Goal: Check status: Check status

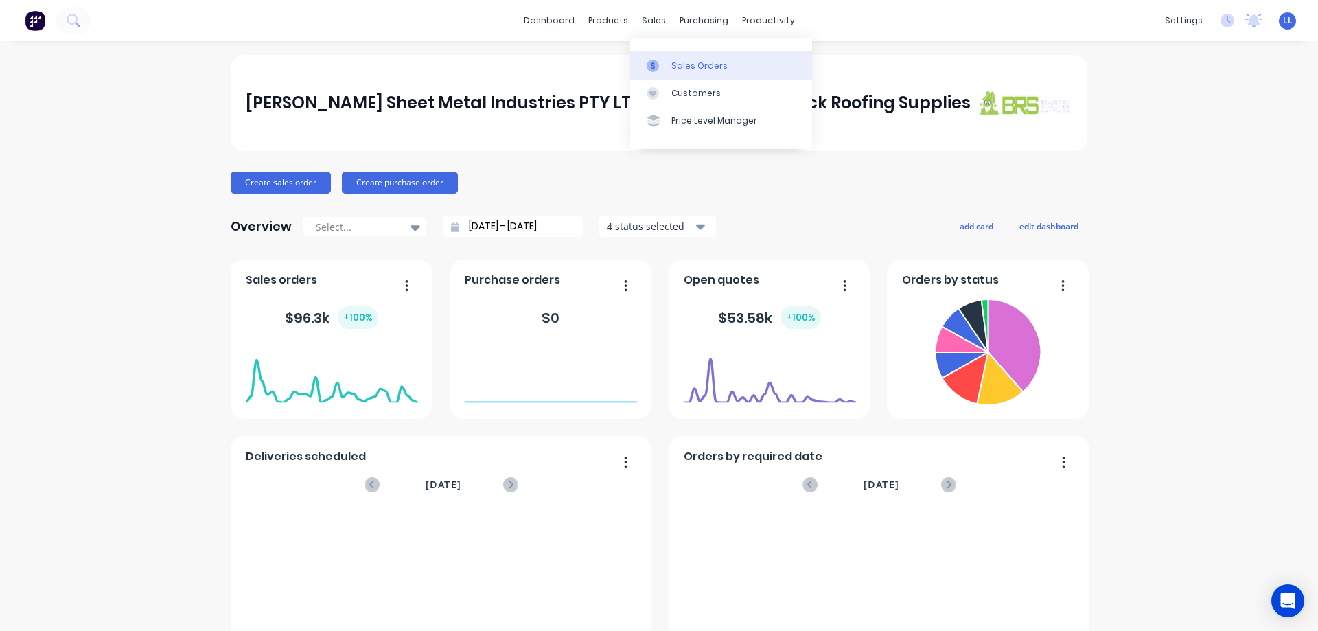
click at [681, 68] on div "Sales Orders" at bounding box center [699, 66] width 56 height 12
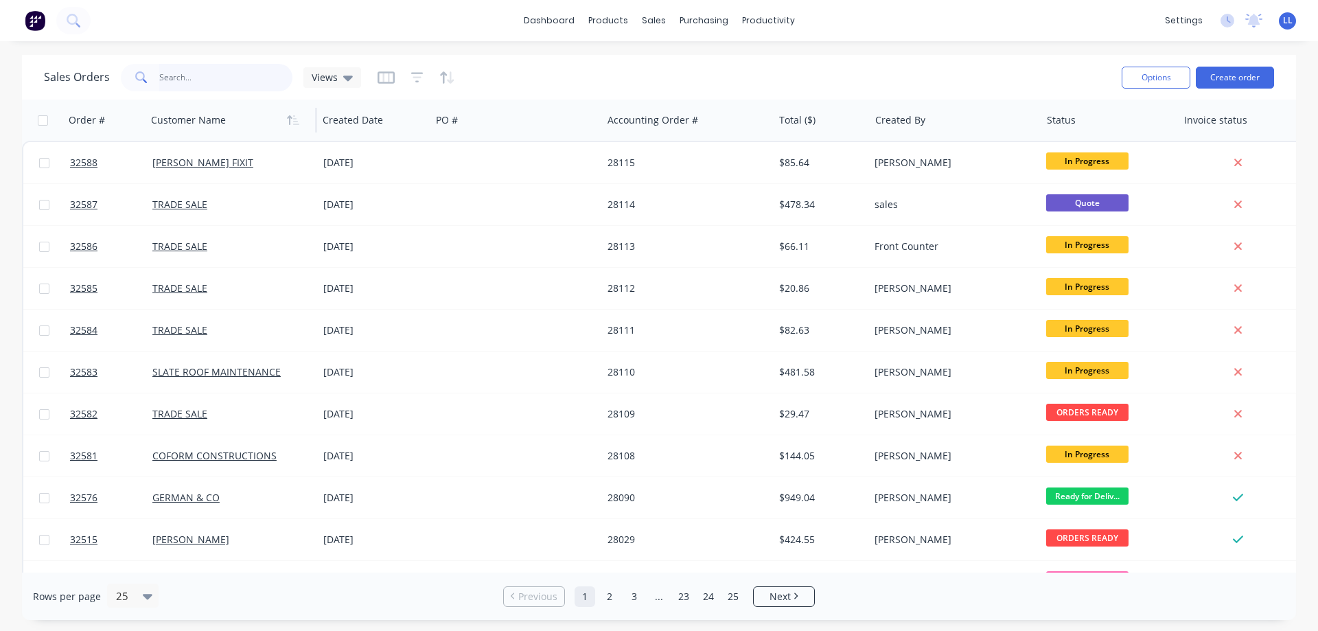
drag, startPoint x: 183, startPoint y: 80, endPoint x: 211, endPoint y: 108, distance: 40.3
click at [184, 78] on input "text" at bounding box center [226, 77] width 134 height 27
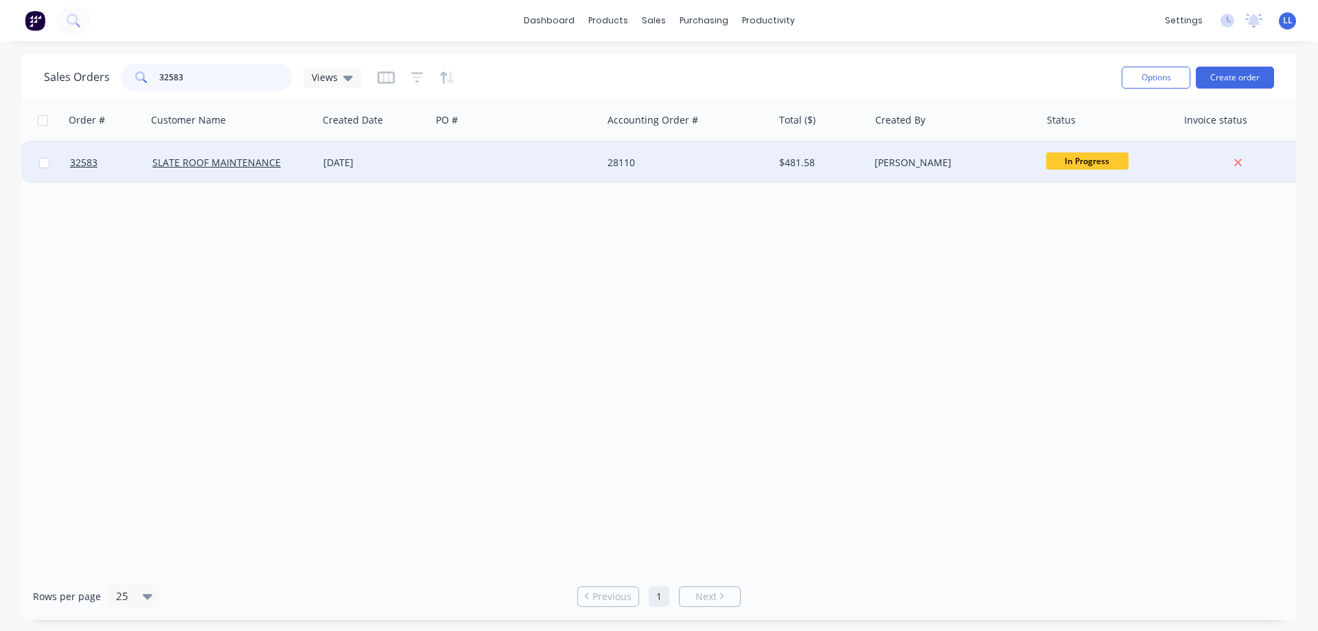
type input "32583"
click at [475, 167] on div at bounding box center [516, 162] width 171 height 41
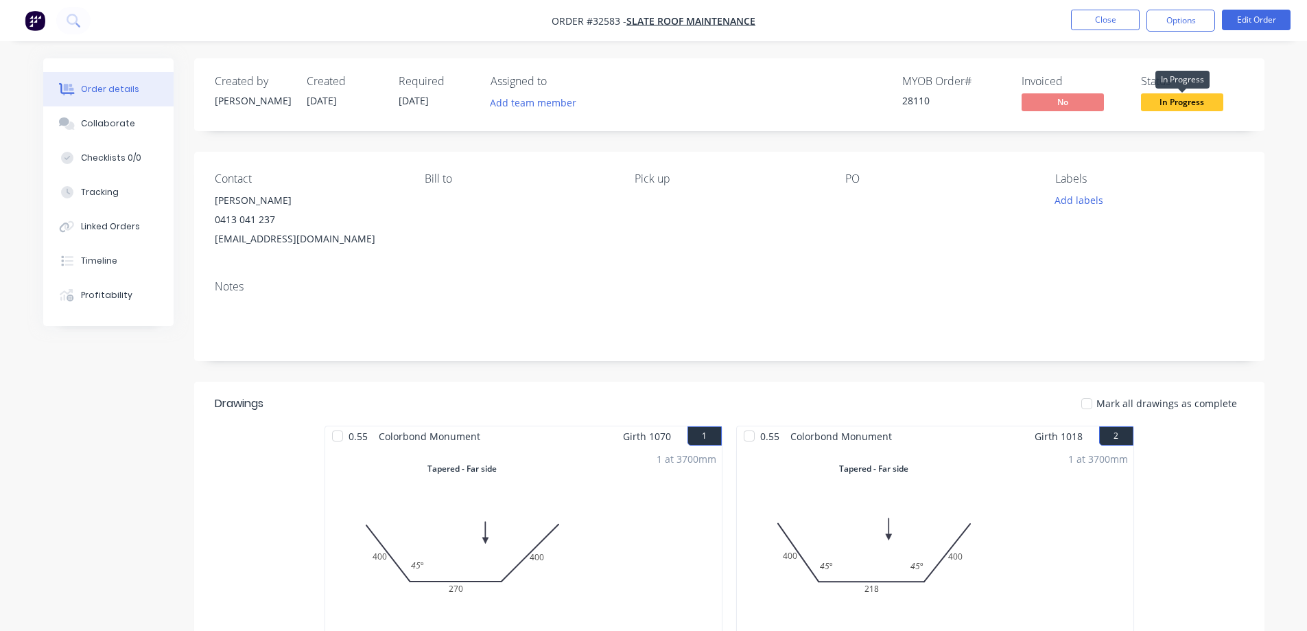
click at [1197, 102] on span "In Progress" at bounding box center [1182, 101] width 82 height 17
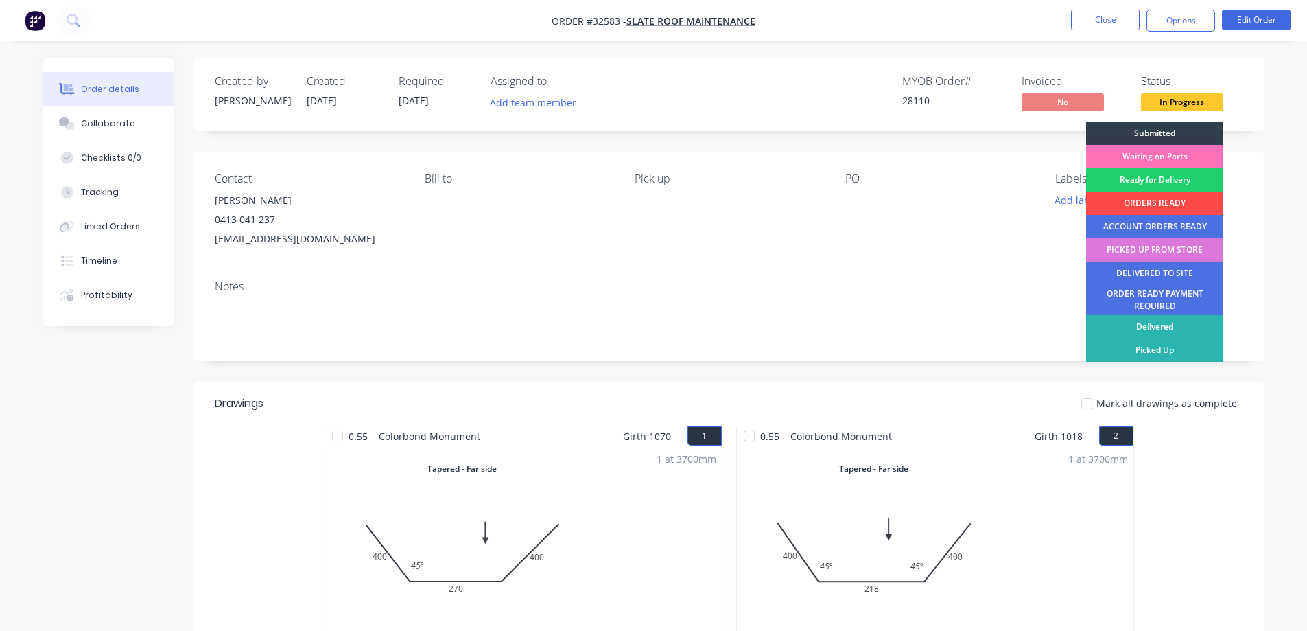
click at [1171, 204] on div "ORDERS READY" at bounding box center [1154, 202] width 137 height 23
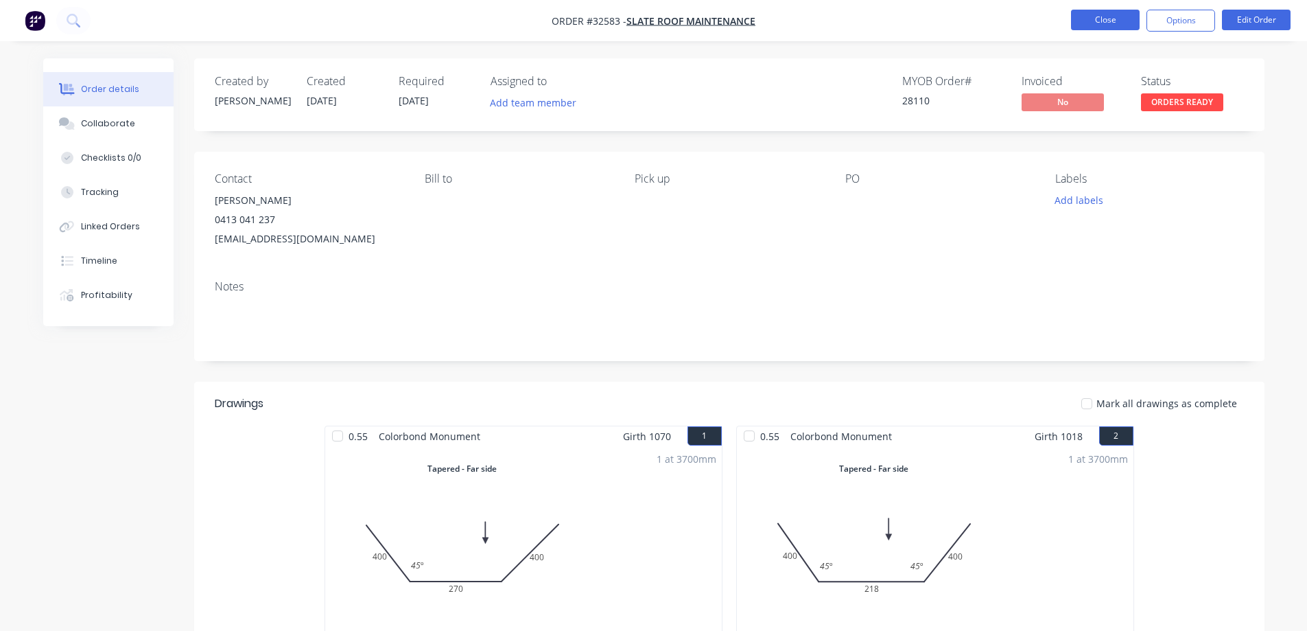
click at [1094, 17] on button "Close" at bounding box center [1105, 20] width 69 height 21
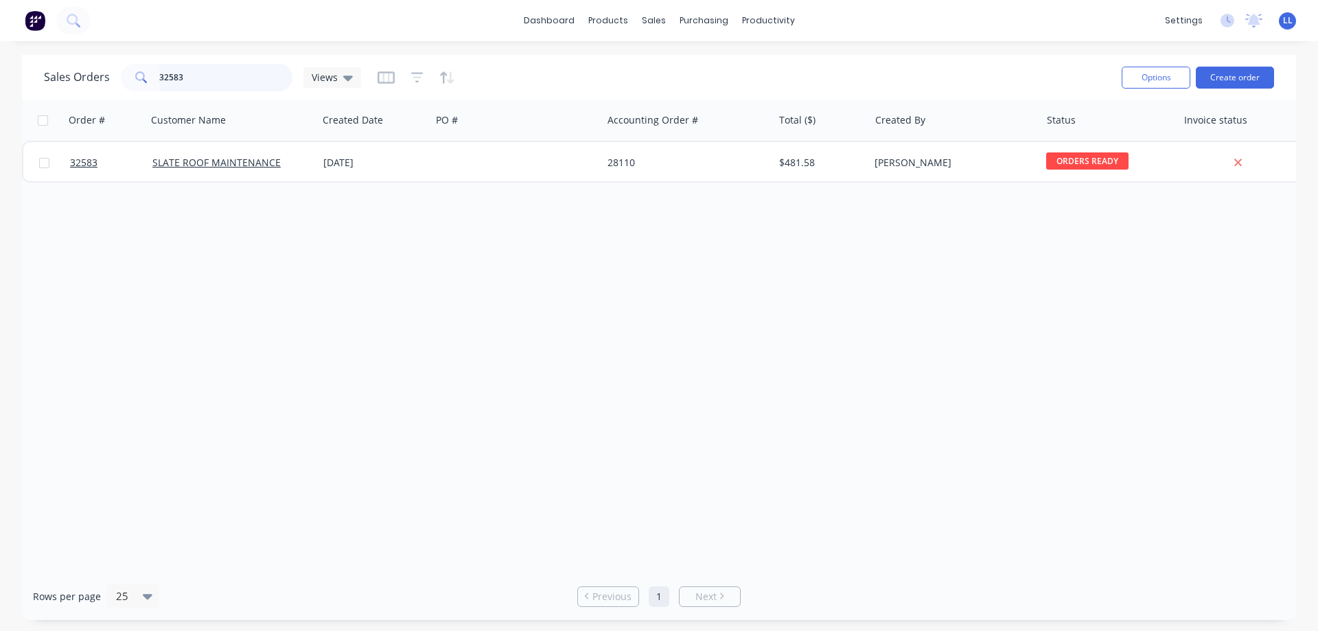
click at [203, 76] on input "32583" at bounding box center [226, 77] width 134 height 27
type input "3"
